Goal: Task Accomplishment & Management: Manage account settings

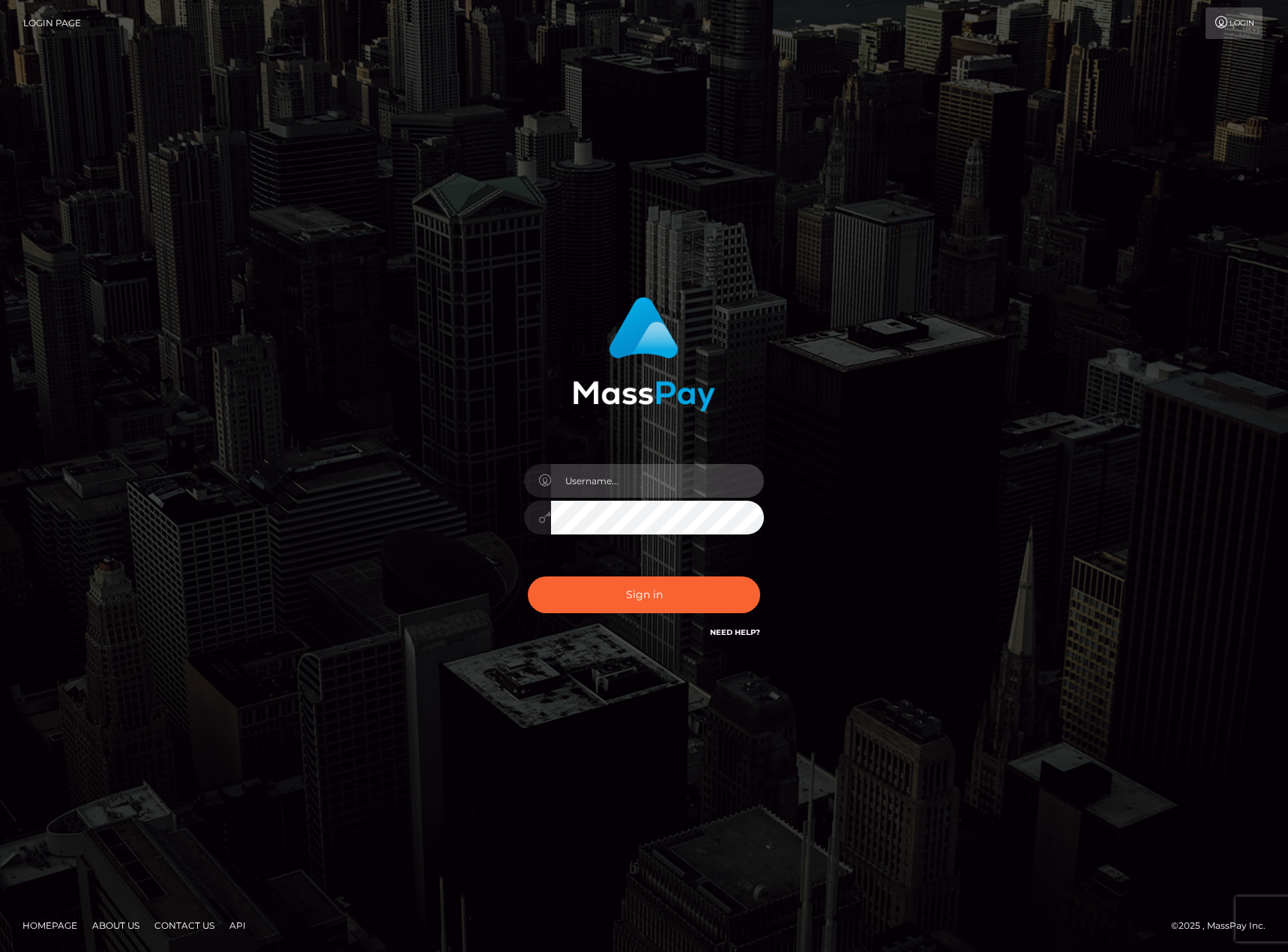
type input "karl.cope"
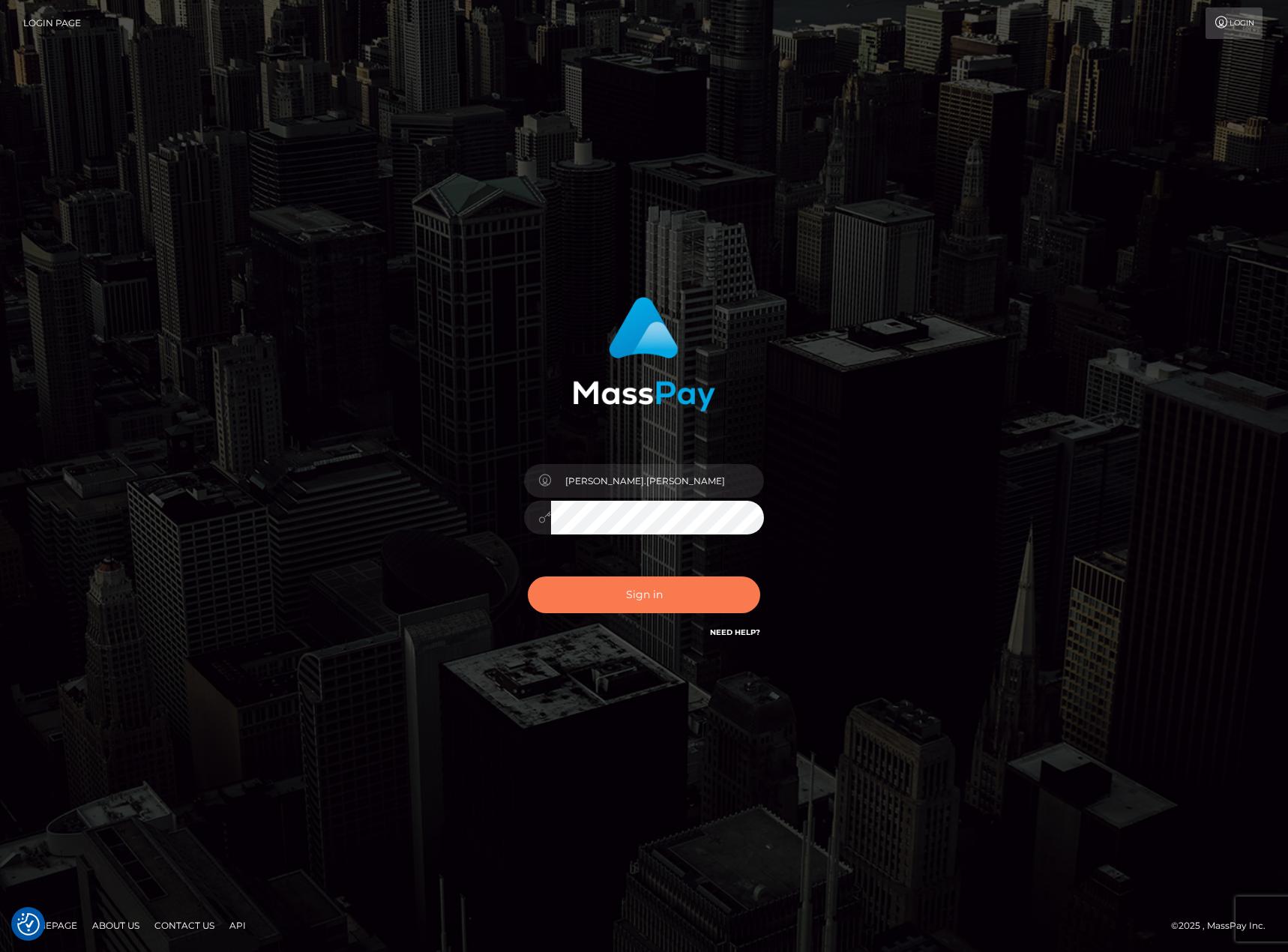
click at [676, 594] on button "Sign in" at bounding box center [644, 595] width 232 height 37
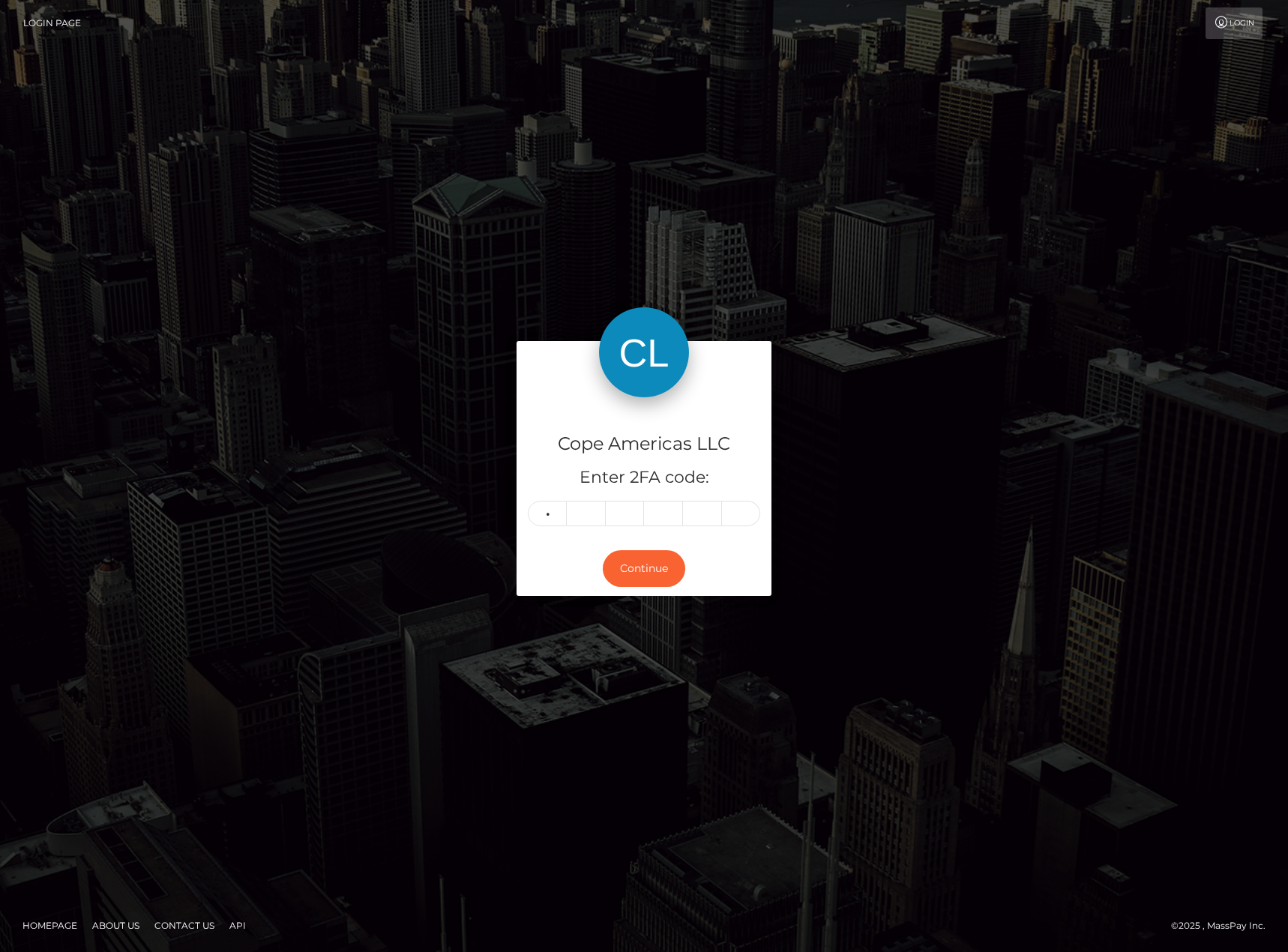
type input "1"
type input "2"
type input "8"
type input "0"
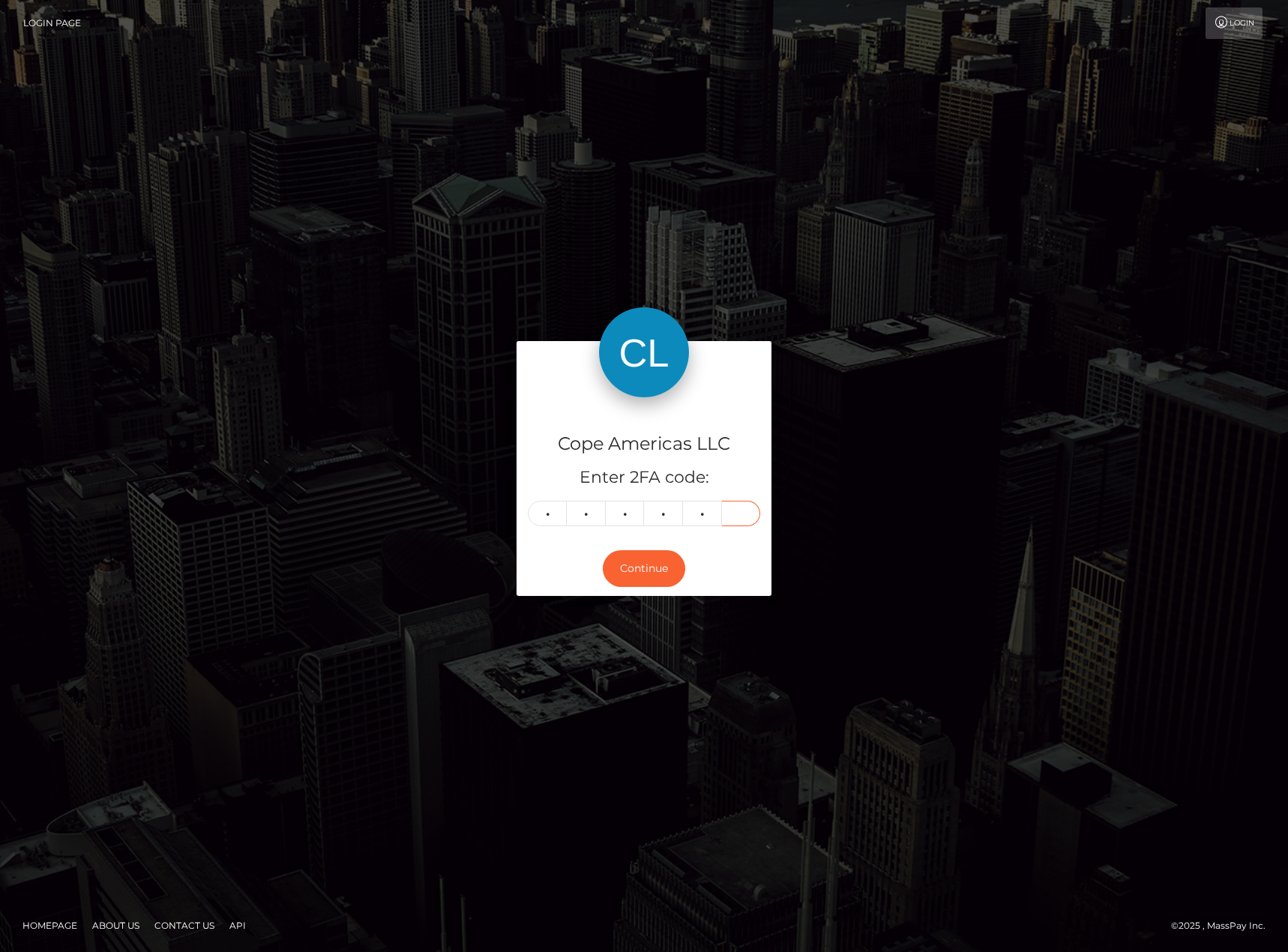
type input "1"
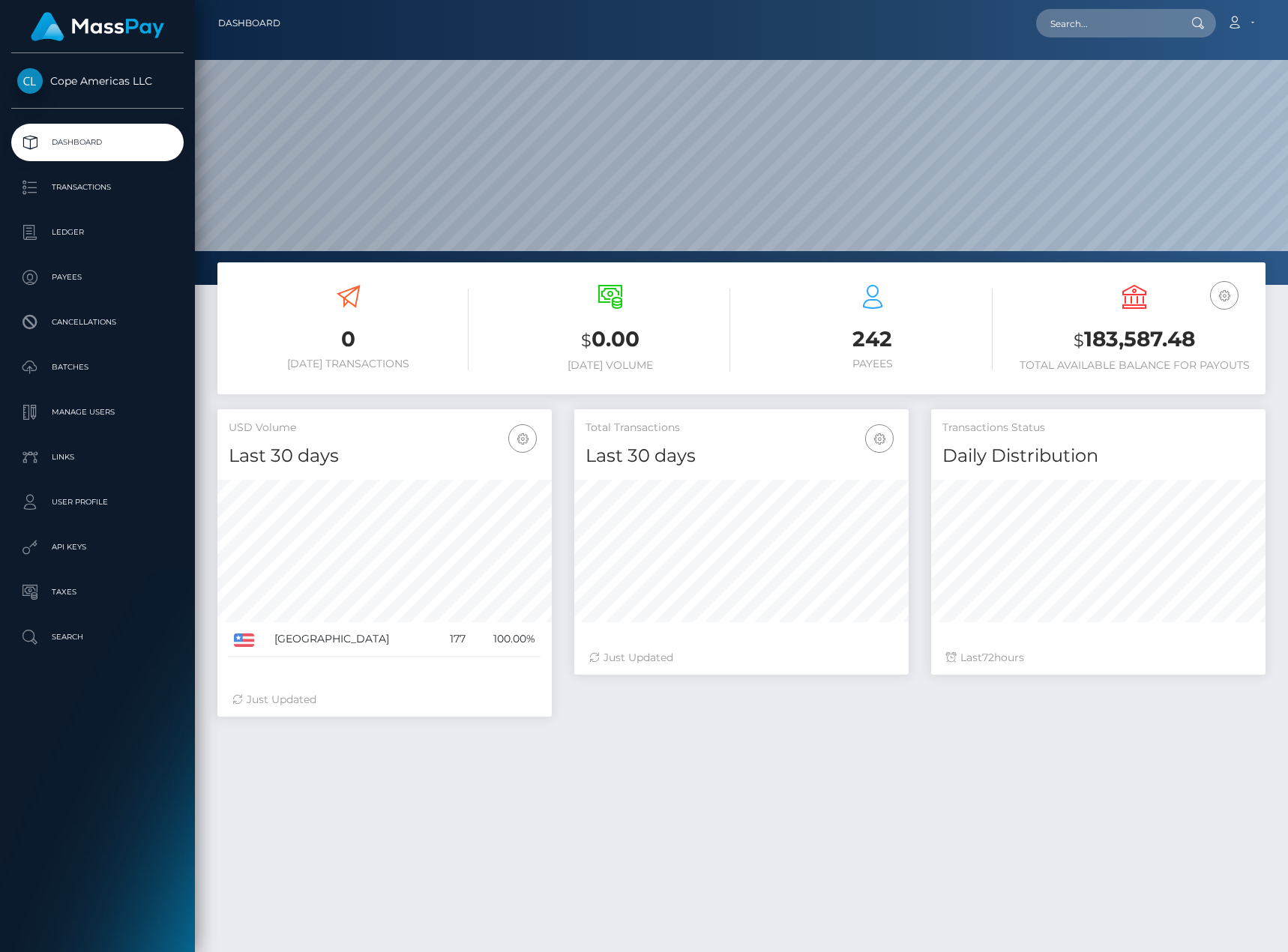
scroll to position [266, 334]
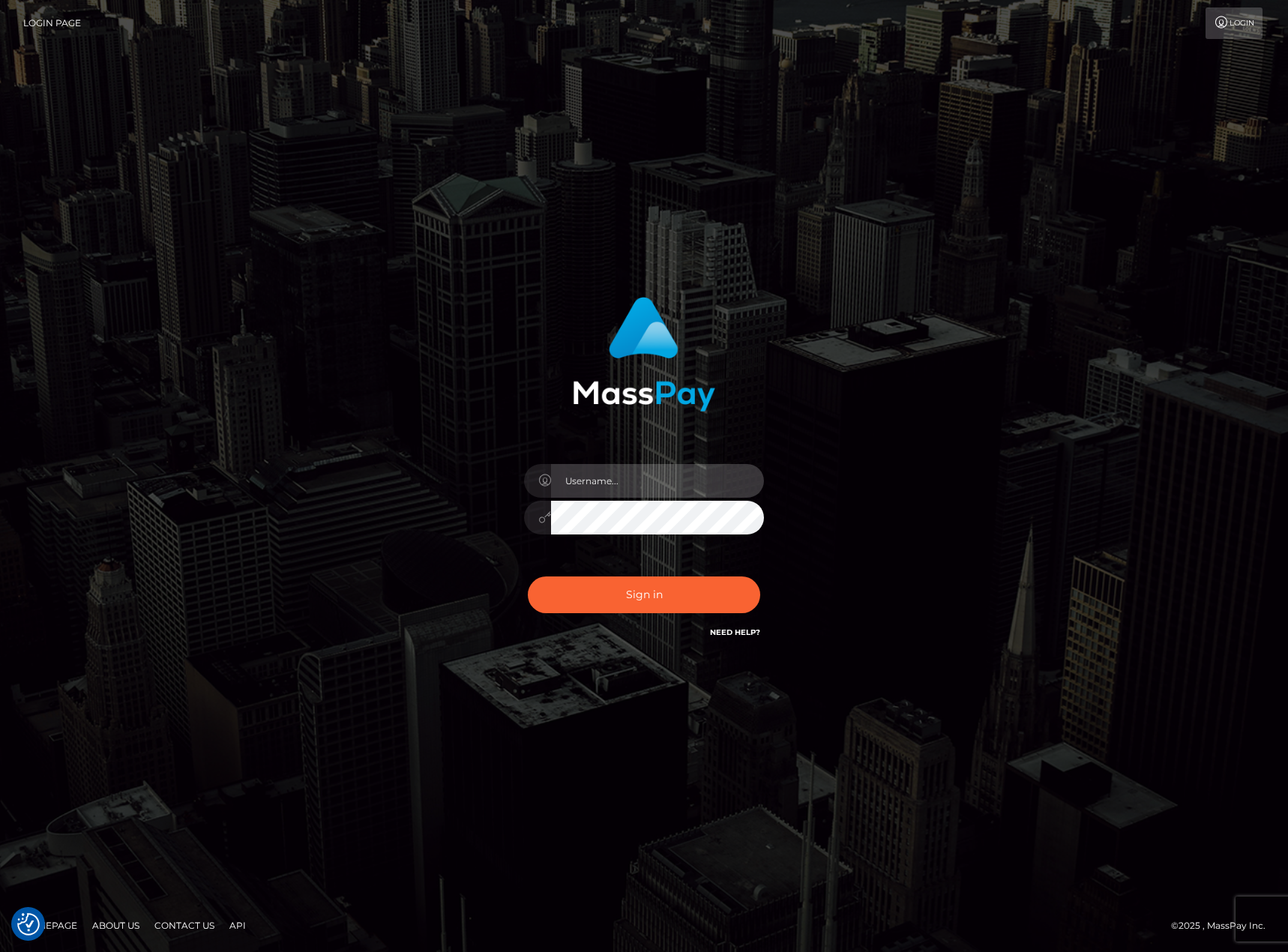
type input "[PERSON_NAME].[PERSON_NAME]"
click at [672, 596] on button "Sign in" at bounding box center [644, 595] width 232 height 37
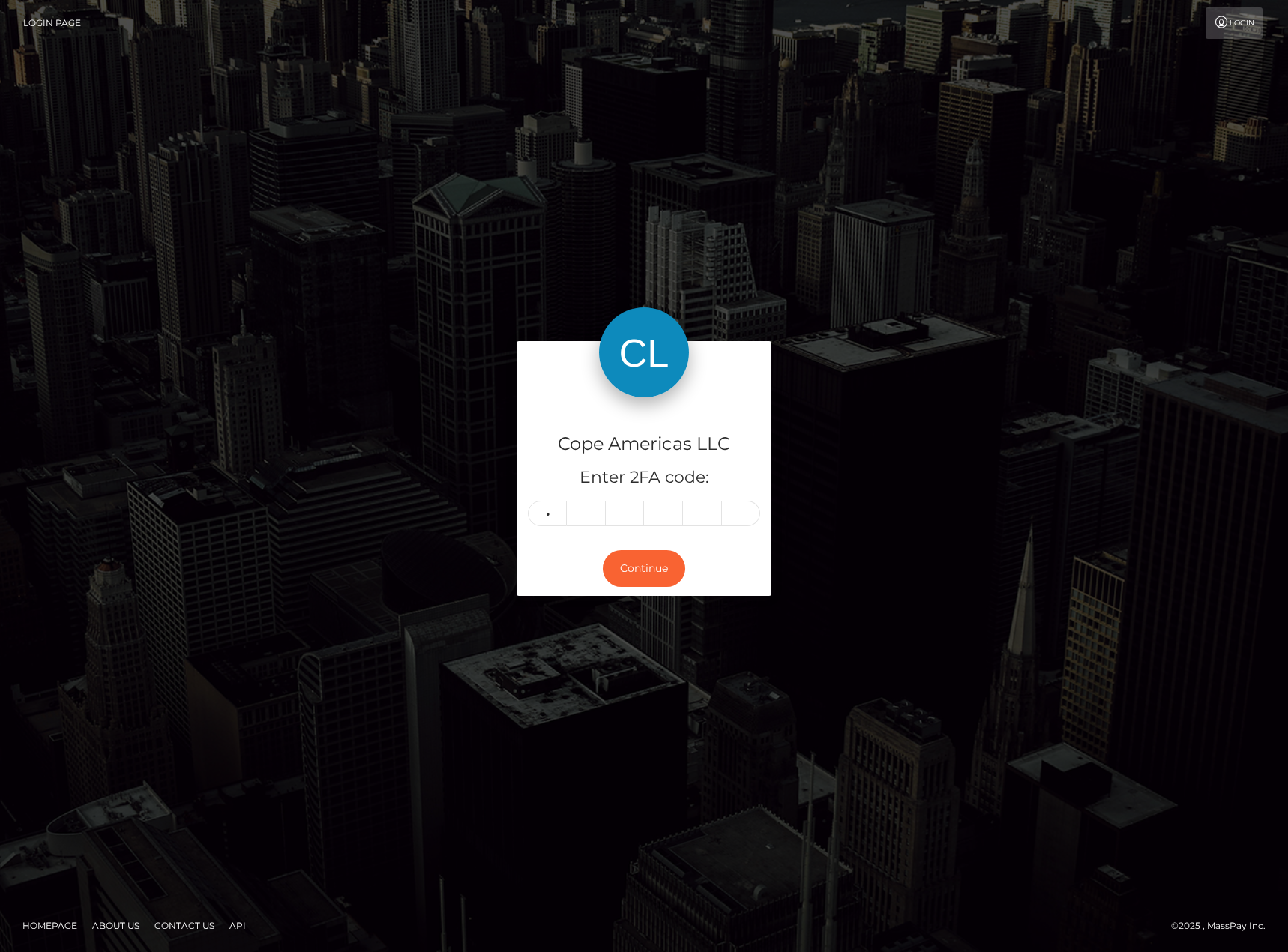
type input "6"
type input "0"
type input "6"
type input "8"
type input "0"
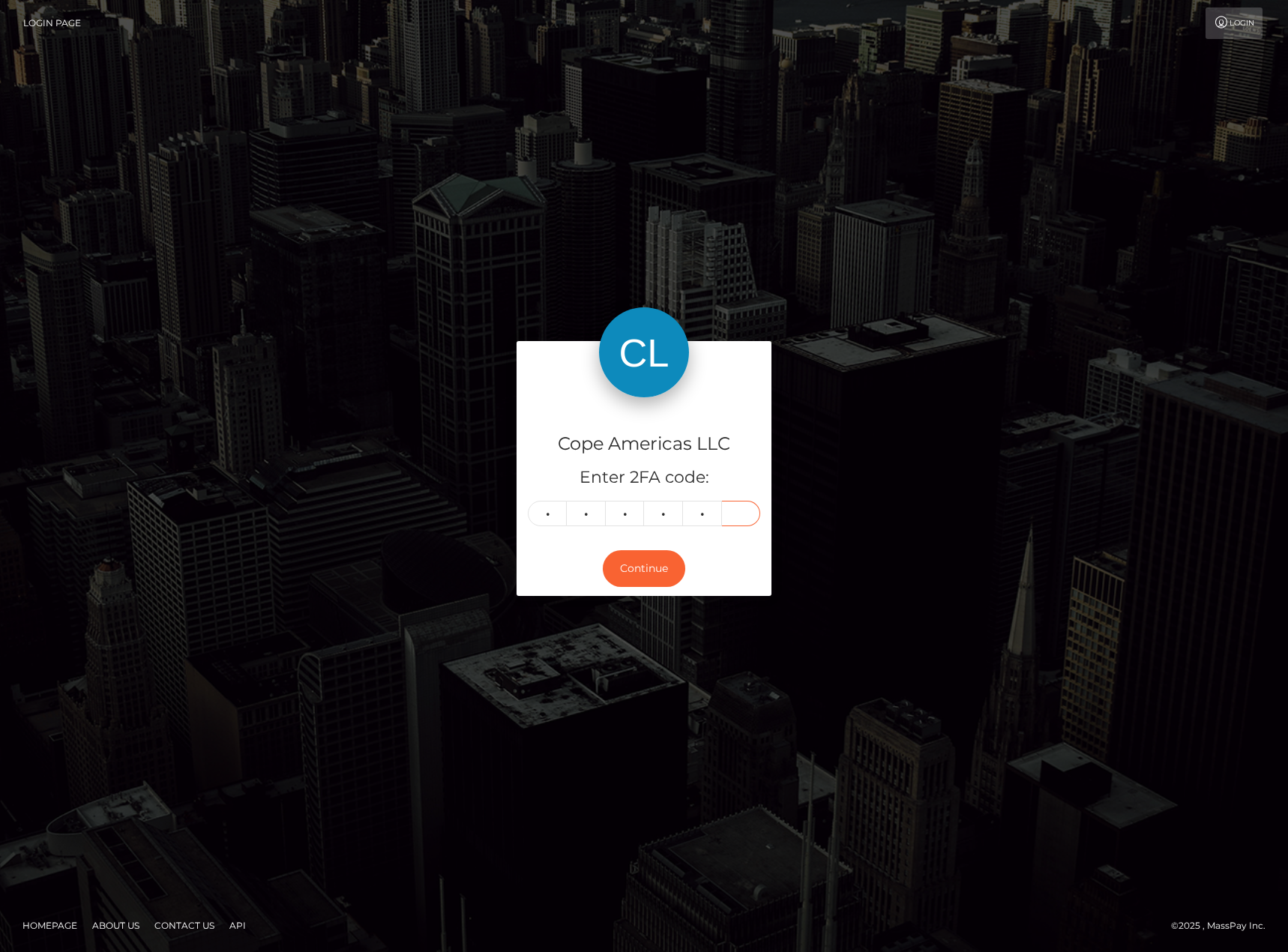
type input "8"
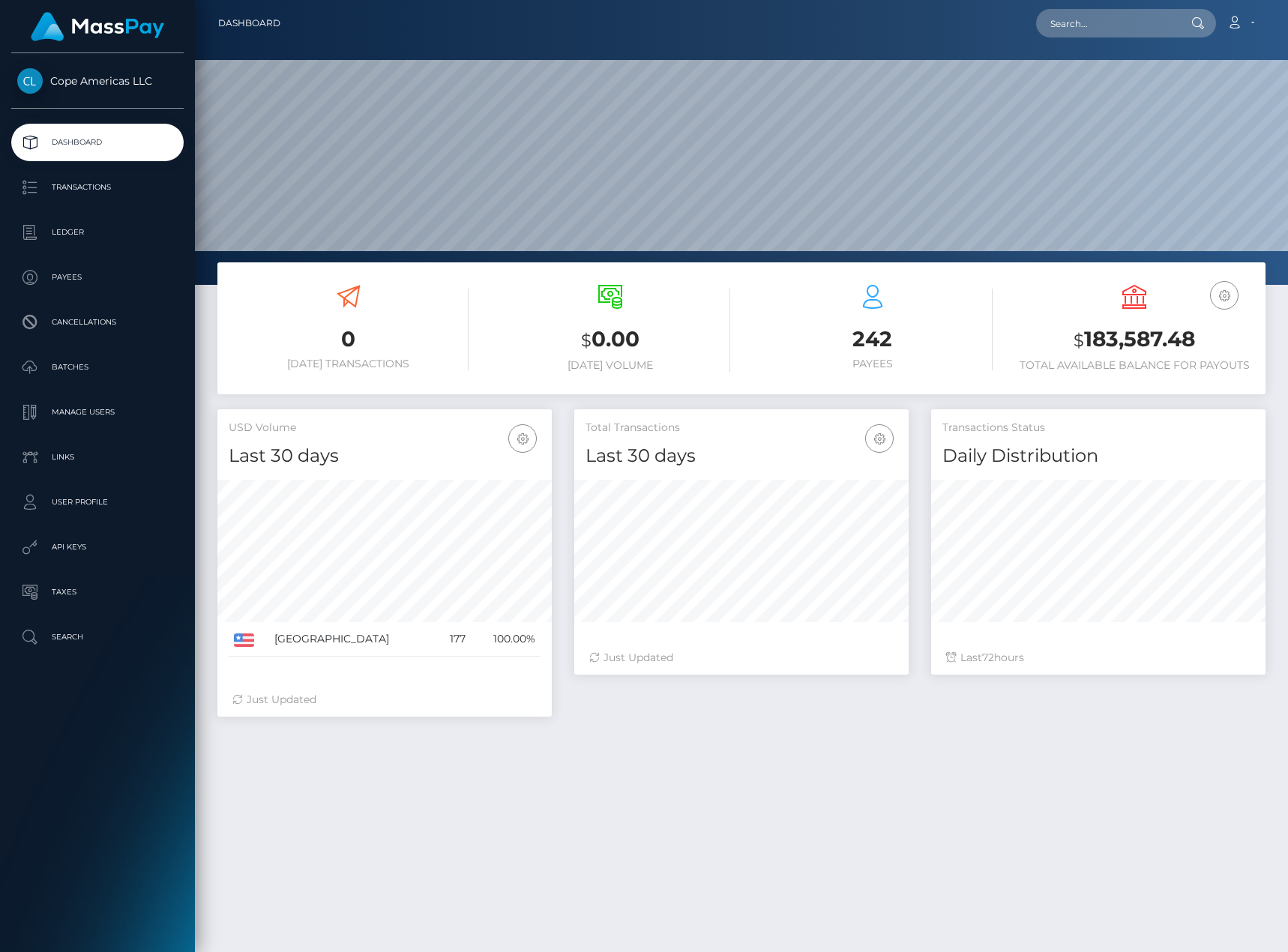
scroll to position [266, 334]
click at [82, 182] on p "Transactions" at bounding box center [97, 187] width 160 height 22
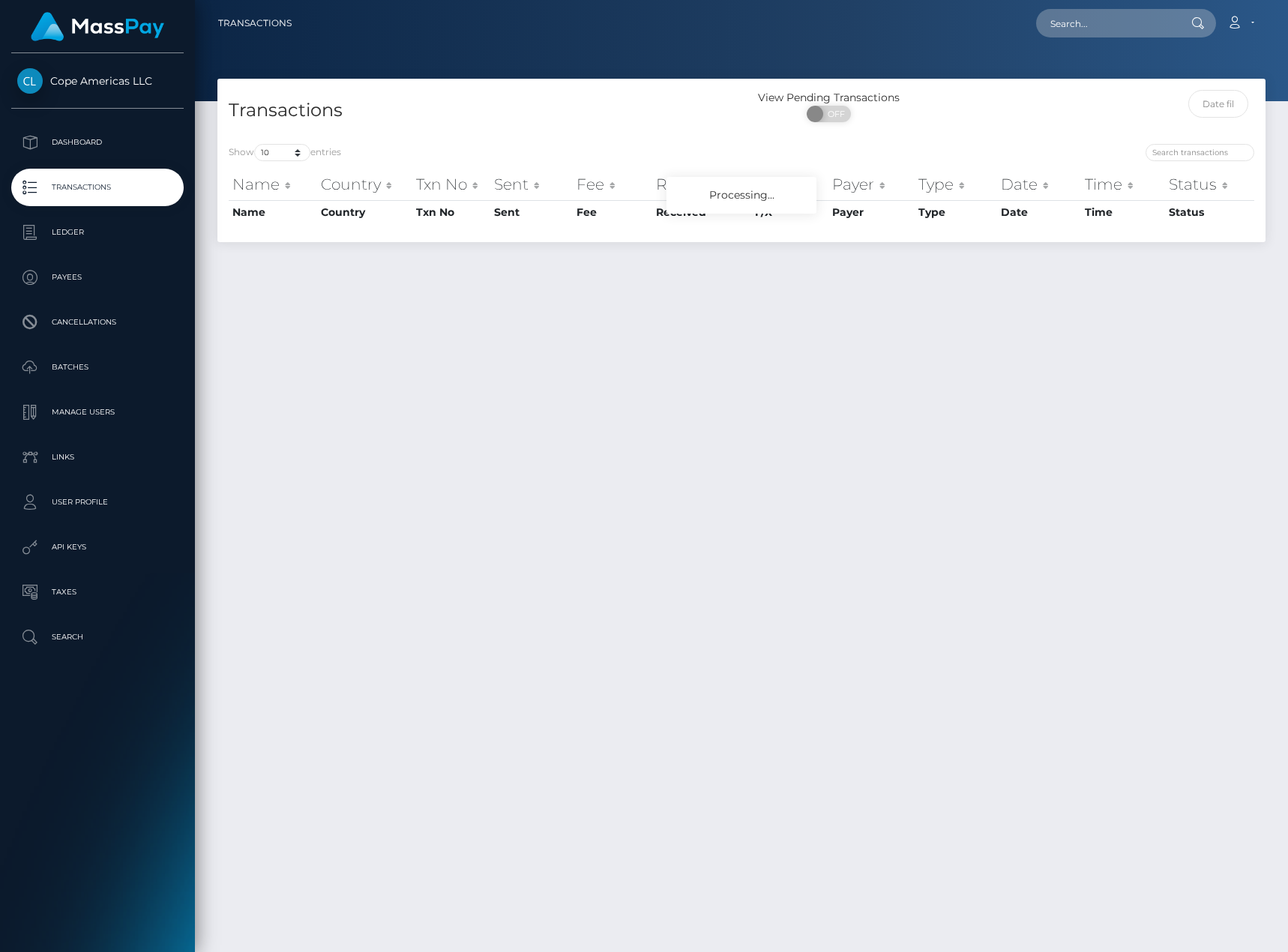
click at [112, 144] on p "Dashboard" at bounding box center [97, 143] width 160 height 22
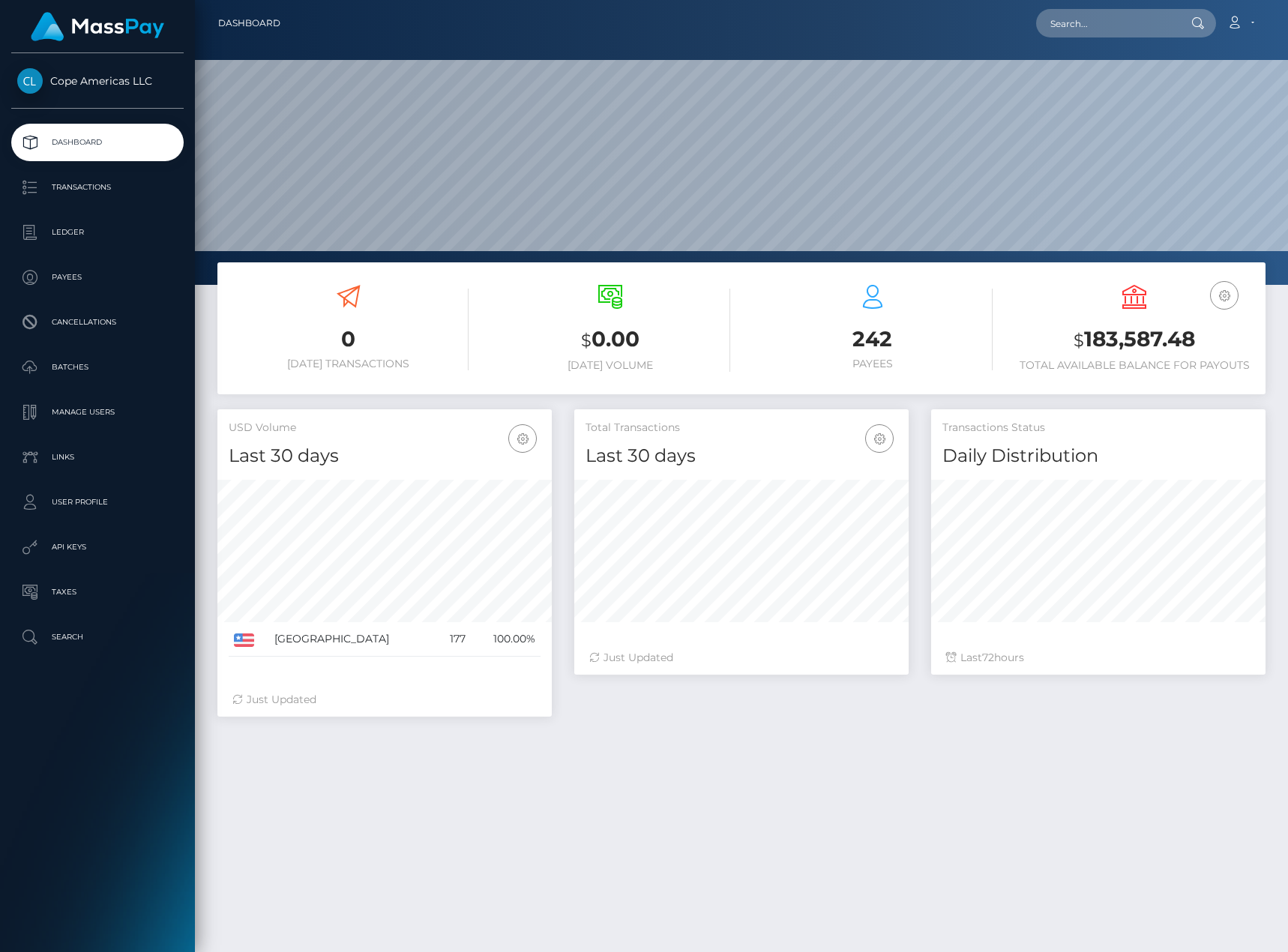
scroll to position [266, 334]
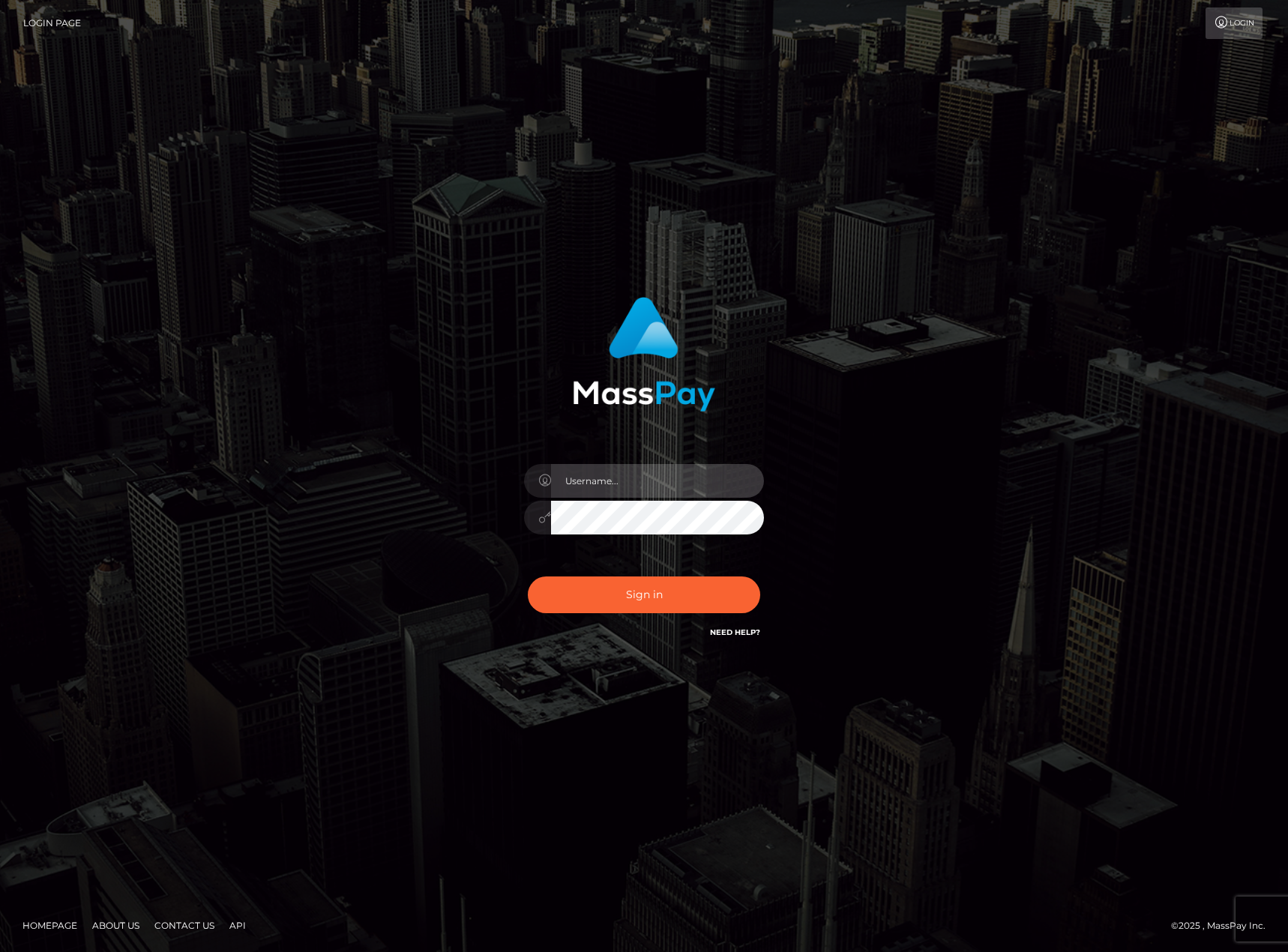
type input "[PERSON_NAME].[PERSON_NAME]"
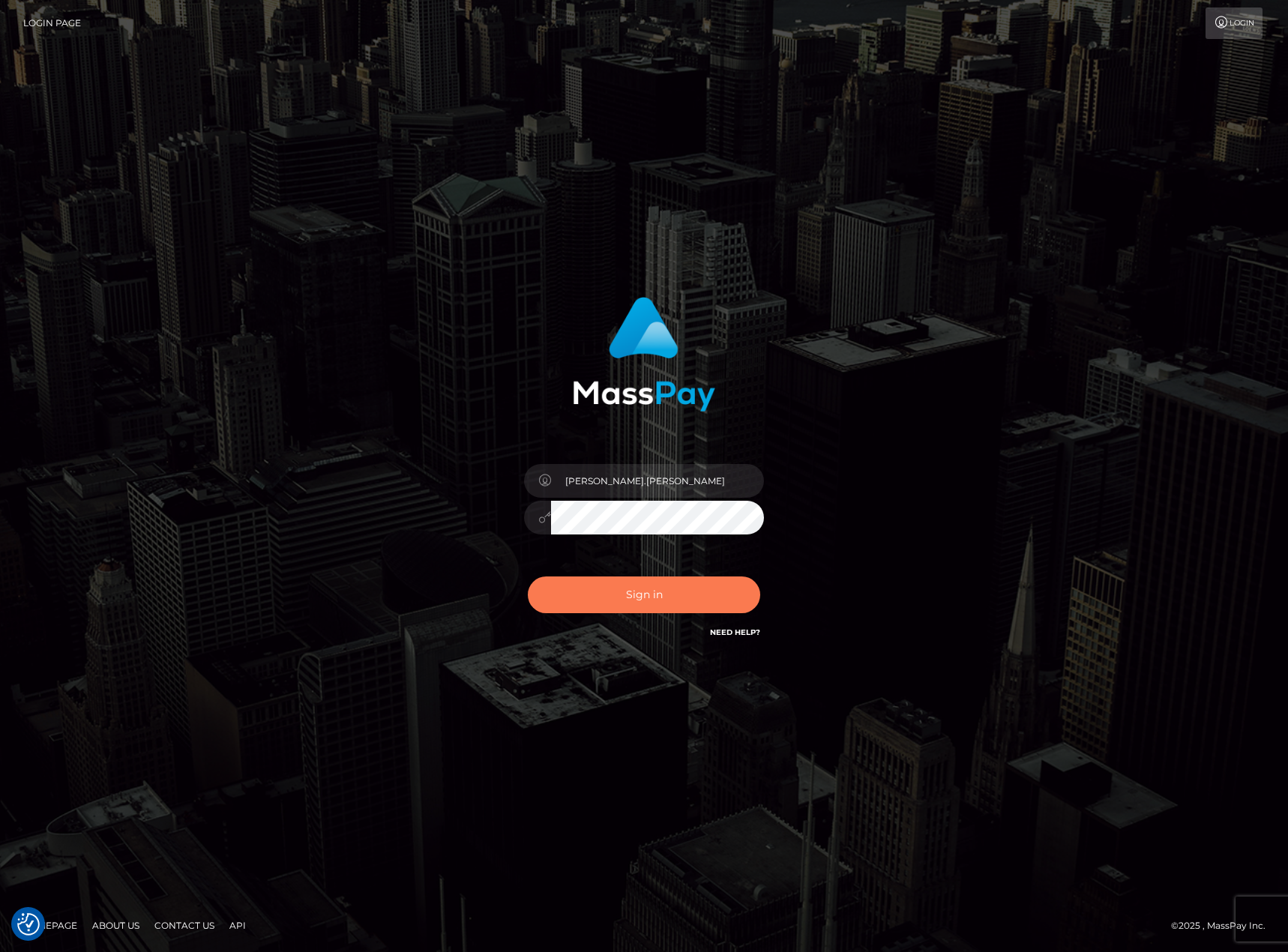
click at [673, 584] on button "Sign in" at bounding box center [644, 595] width 232 height 37
type input "karl.cope"
click at [589, 585] on button "Sign in" at bounding box center [644, 595] width 232 height 37
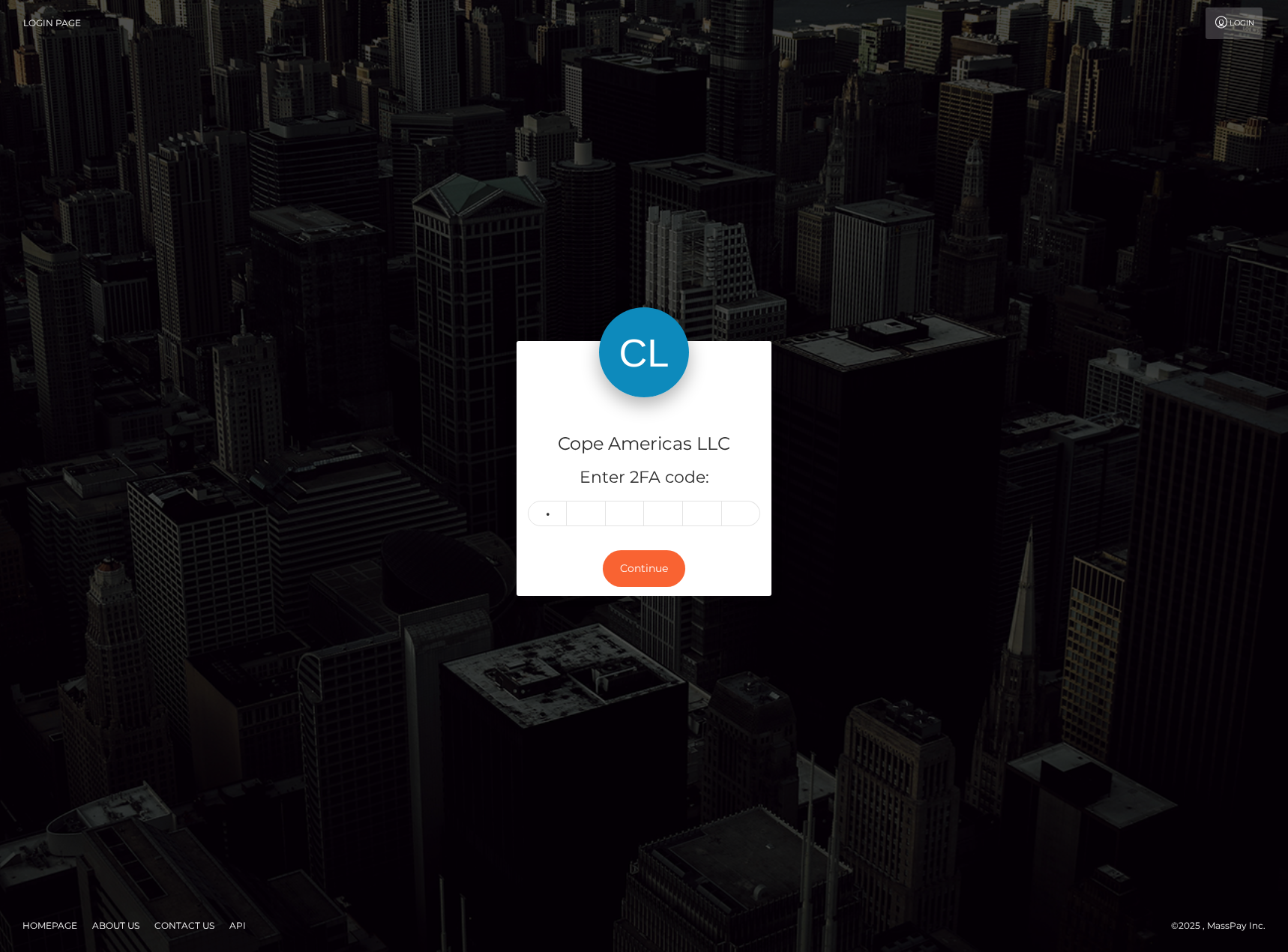
type input "0"
type input "7"
type input "0"
type input "9"
type input "1"
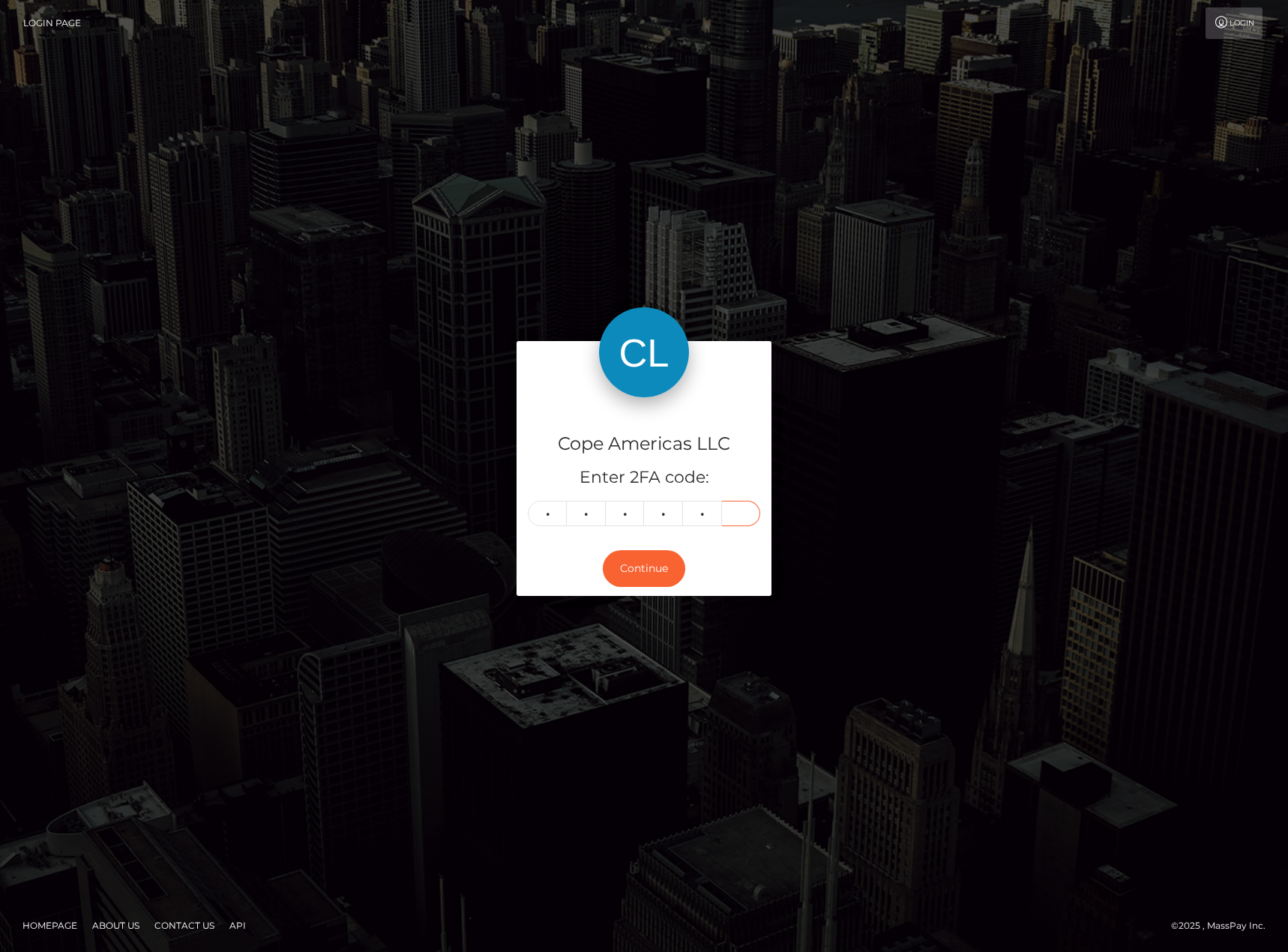
type input "6"
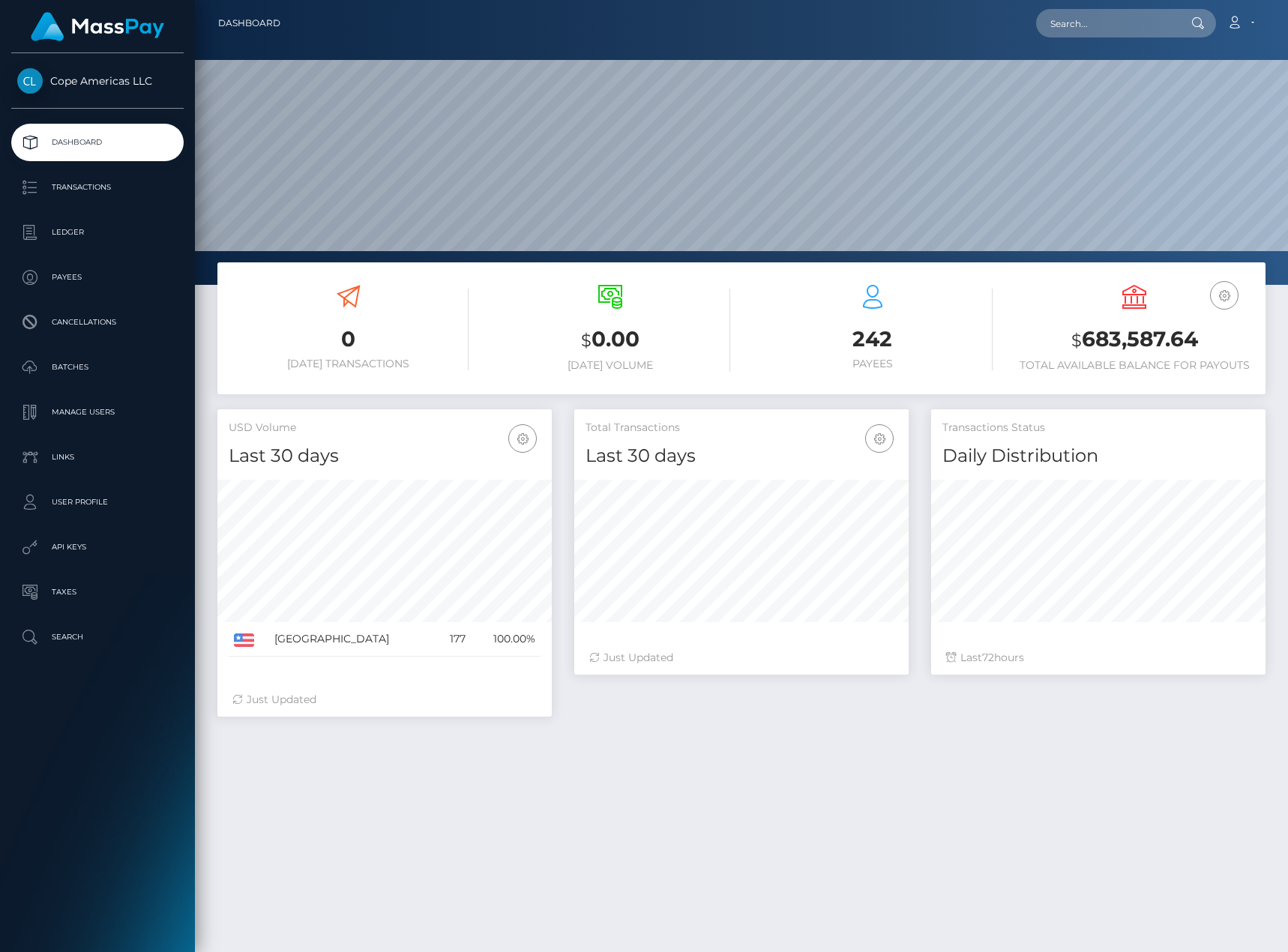
scroll to position [266, 334]
click at [128, 232] on p "Ledger" at bounding box center [97, 232] width 160 height 22
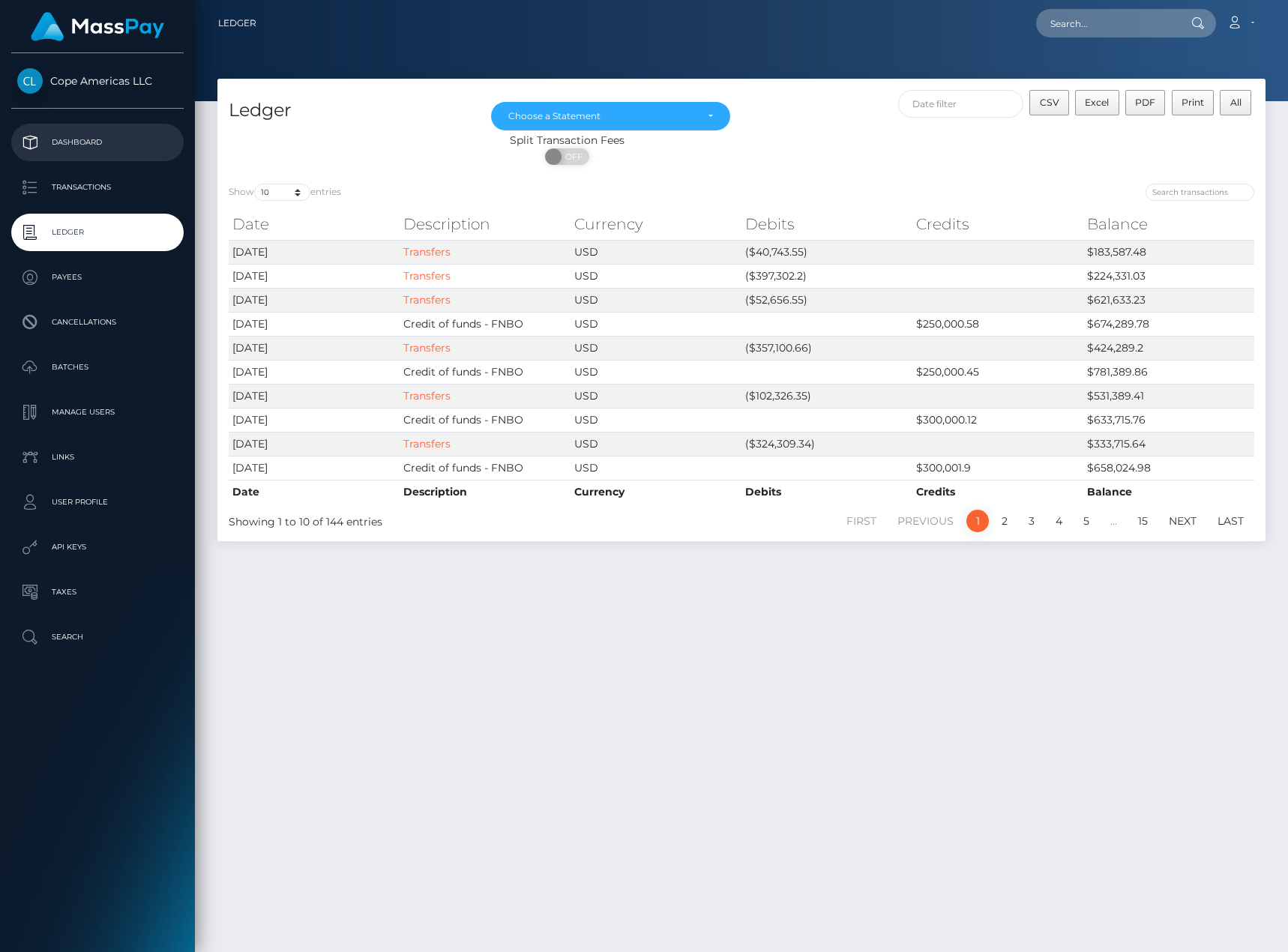
click at [120, 140] on p "Dashboard" at bounding box center [97, 143] width 160 height 22
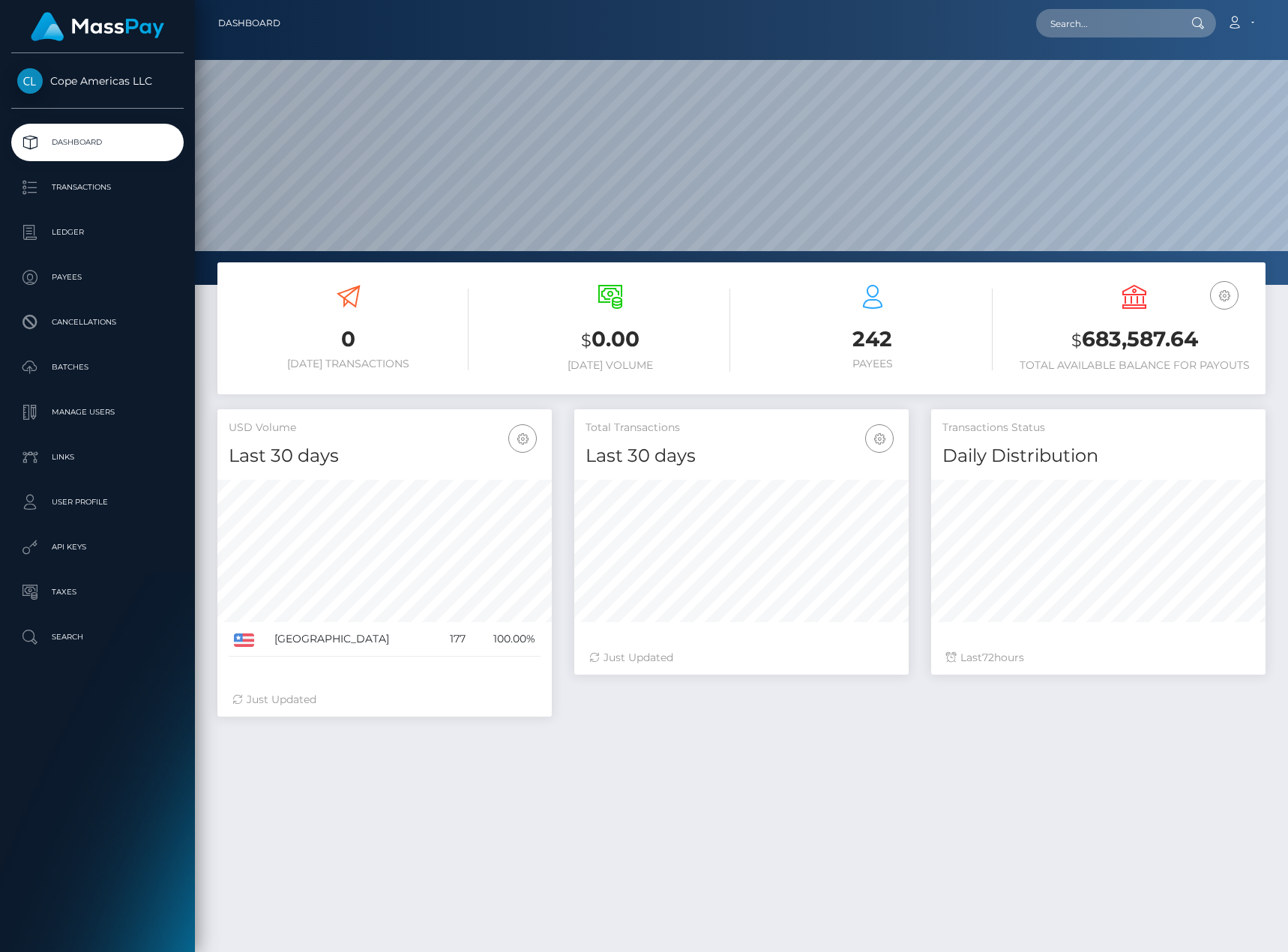
scroll to position [266, 334]
click at [878, 851] on div "0 [DATE] Transactions $ 0.00 [DATE] Volume 242 $ 72" at bounding box center [742, 692] width 1093 height 860
